Goal: Task Accomplishment & Management: Complete application form

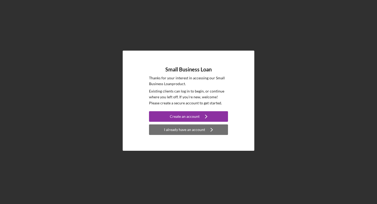
click at [186, 129] on div "I already have an account" at bounding box center [184, 129] width 41 height 11
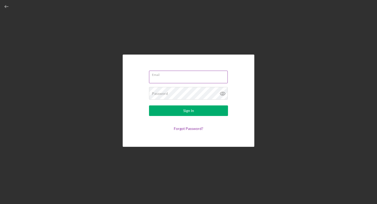
click at [184, 80] on input "Email" at bounding box center [188, 77] width 79 height 13
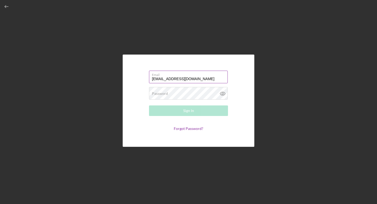
type input "[EMAIL_ADDRESS][DOMAIN_NAME]"
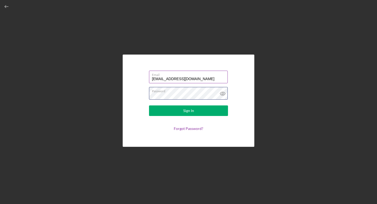
click at [149, 105] on button "Sign In" at bounding box center [188, 110] width 79 height 11
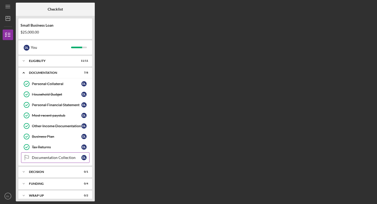
click at [54, 157] on div "Documentation Collection" at bounding box center [56, 157] width 49 height 4
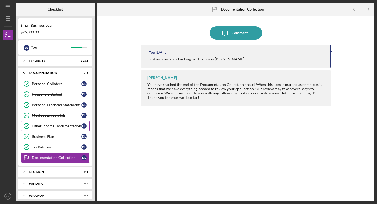
scroll to position [5, 0]
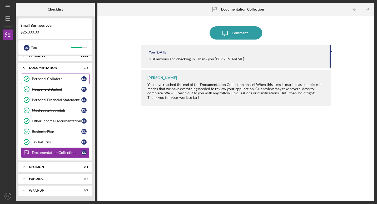
click at [53, 77] on div "Personal Collateral" at bounding box center [56, 79] width 49 height 4
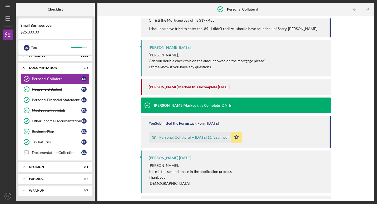
scroll to position [132, 0]
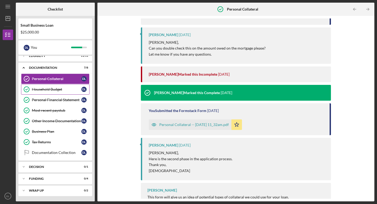
click at [51, 91] on div "Household Budget" at bounding box center [56, 89] width 49 height 4
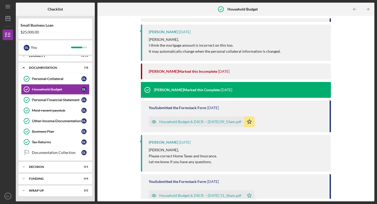
scroll to position [165, 0]
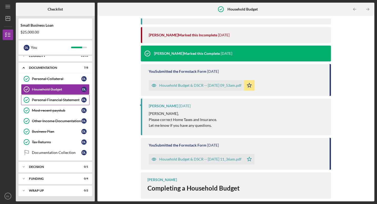
click at [49, 102] on div "Personal Financial Statement" at bounding box center [56, 100] width 49 height 4
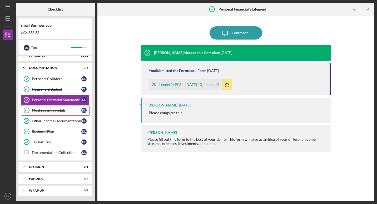
click at [41, 111] on div "Most recent paystub" at bounding box center [56, 110] width 49 height 4
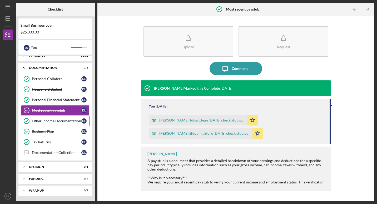
click at [44, 119] on div "Other Income Documentation" at bounding box center [56, 121] width 49 height 4
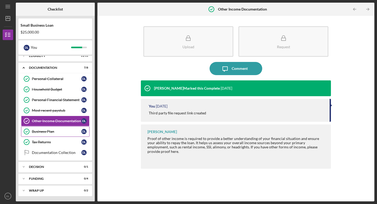
click at [52, 132] on div "Business Plan" at bounding box center [56, 131] width 49 height 4
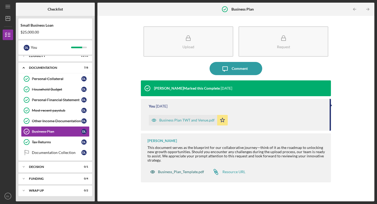
click at [181, 171] on div "Business_Plan_Template.pdf" at bounding box center [181, 171] width 46 height 4
